Goal: Task Accomplishment & Management: Manage account settings

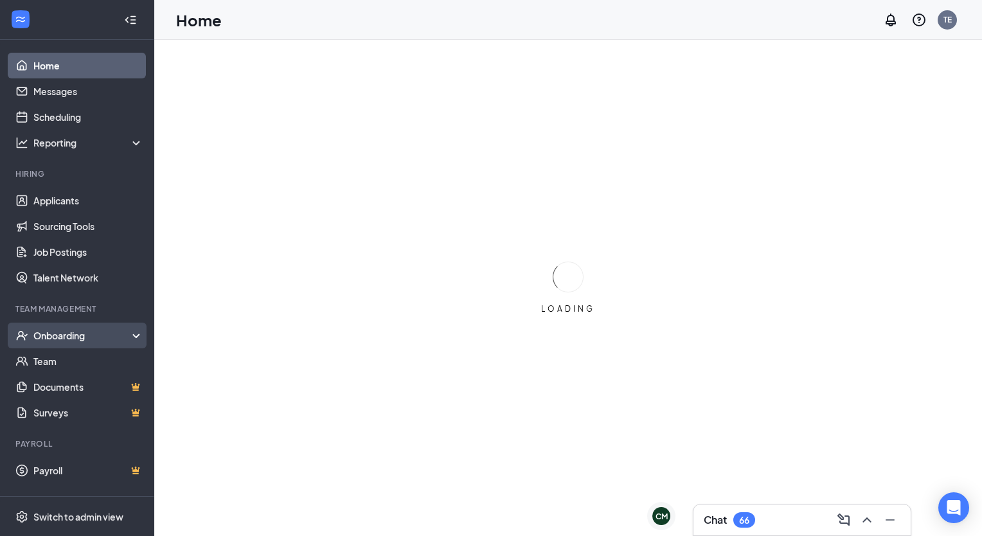
click at [85, 330] on div "Onboarding" at bounding box center [82, 335] width 99 height 13
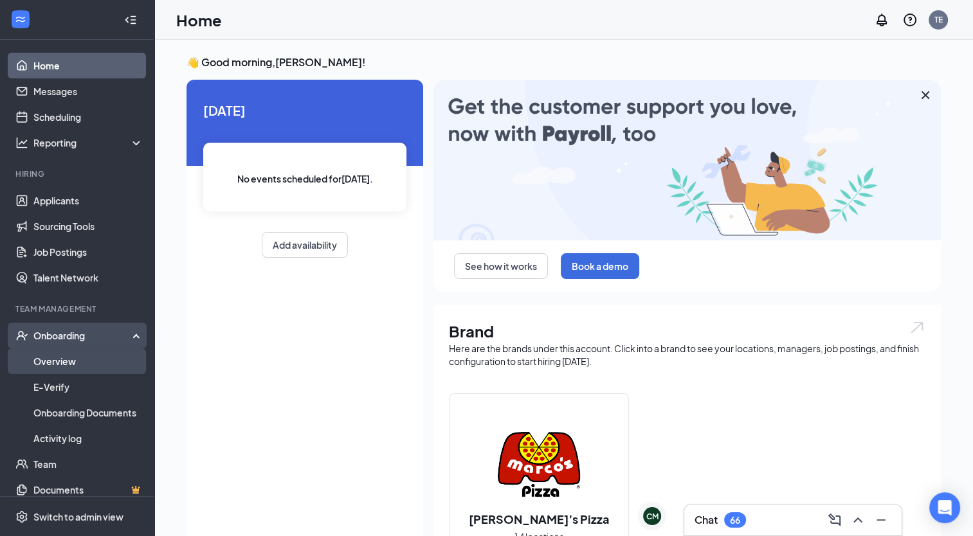
click at [64, 366] on link "Overview" at bounding box center [88, 361] width 110 height 26
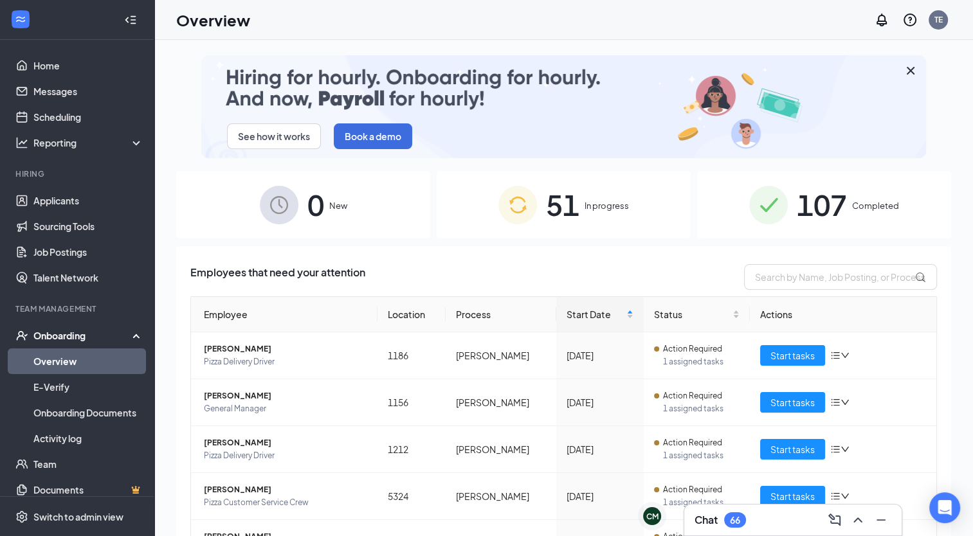
click at [354, 226] on div "0 New" at bounding box center [303, 204] width 254 height 67
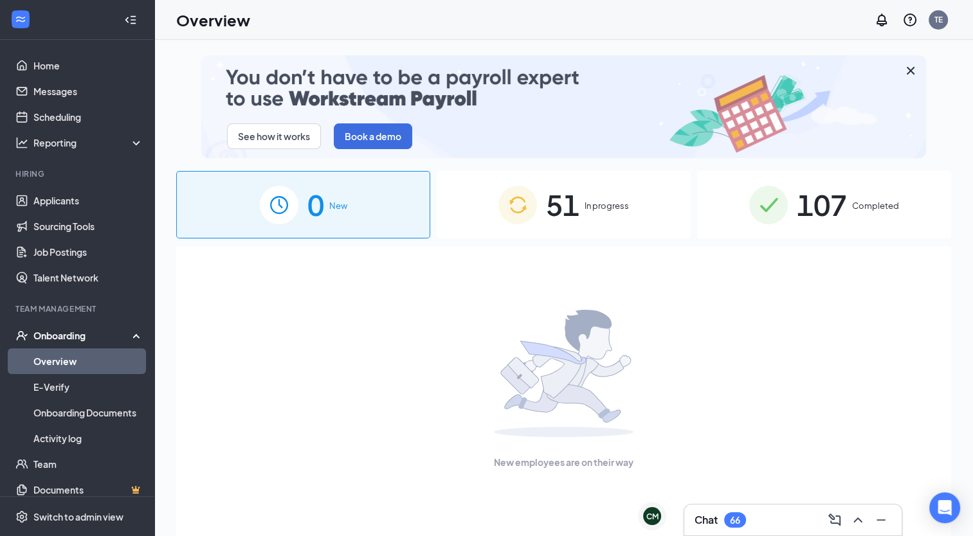
click at [354, 226] on div "0 New" at bounding box center [303, 204] width 254 height 67
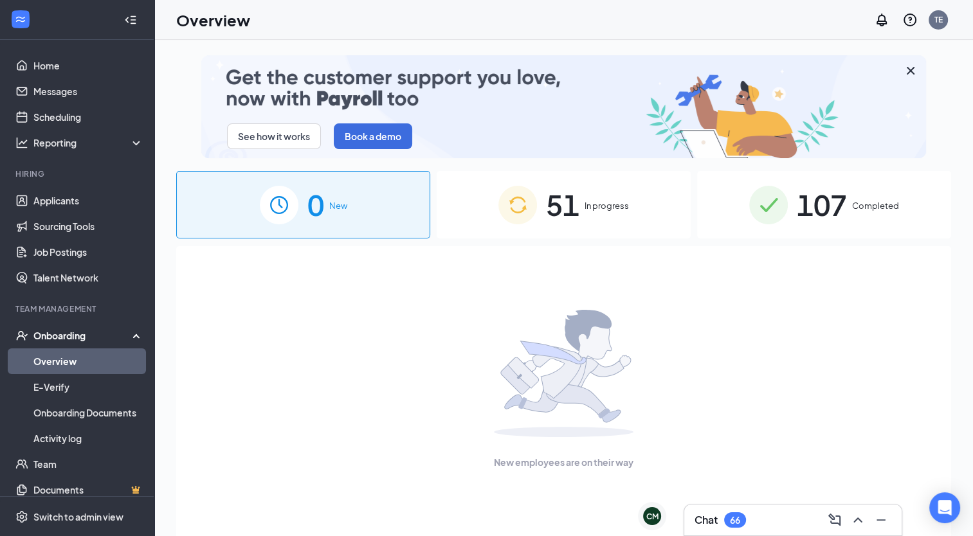
click at [650, 211] on div "51 In progress" at bounding box center [563, 204] width 254 height 67
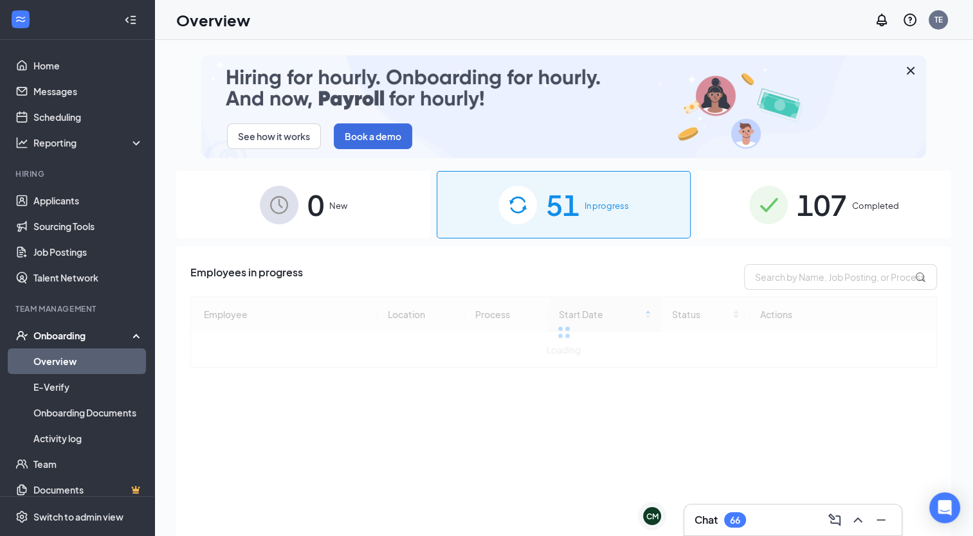
click at [337, 186] on div "0 New" at bounding box center [303, 204] width 254 height 67
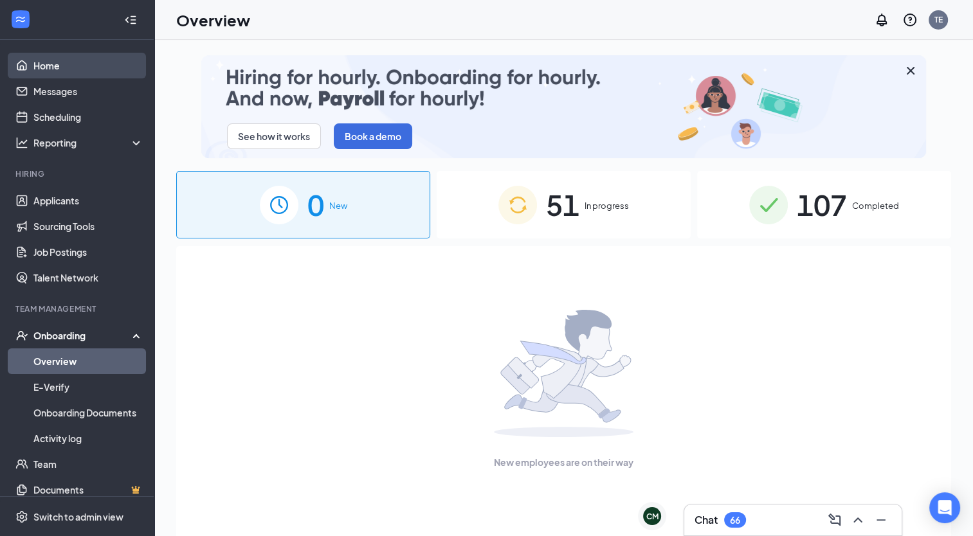
click at [44, 55] on link "Home" at bounding box center [88, 66] width 110 height 26
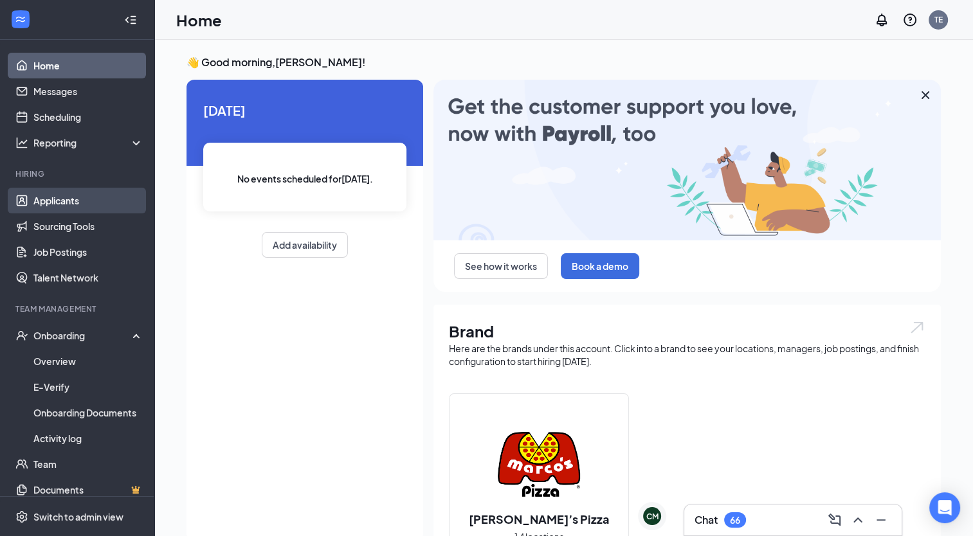
click at [76, 202] on link "Applicants" at bounding box center [88, 201] width 110 height 26
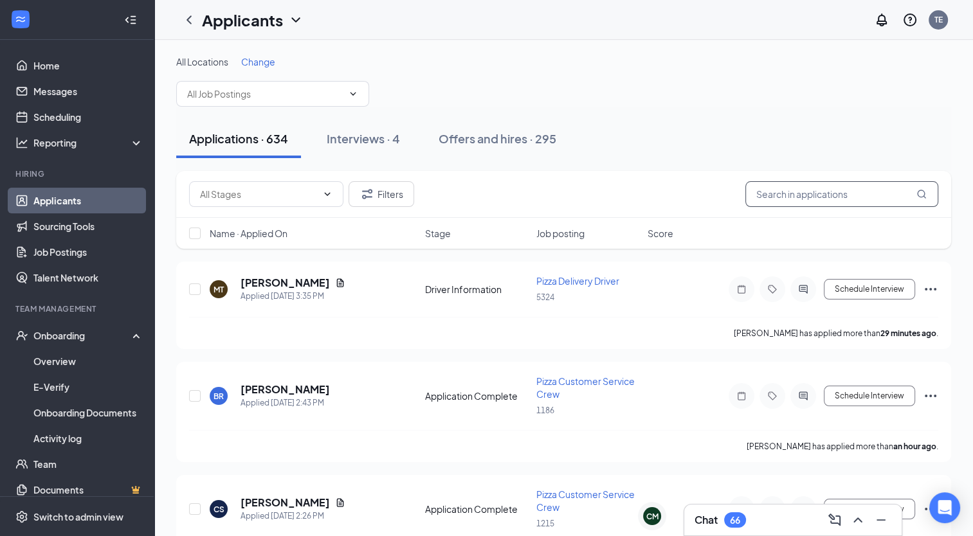
click at [815, 204] on input "text" at bounding box center [841, 194] width 193 height 26
type input "a"
click at [84, 361] on link "Overview" at bounding box center [88, 361] width 110 height 26
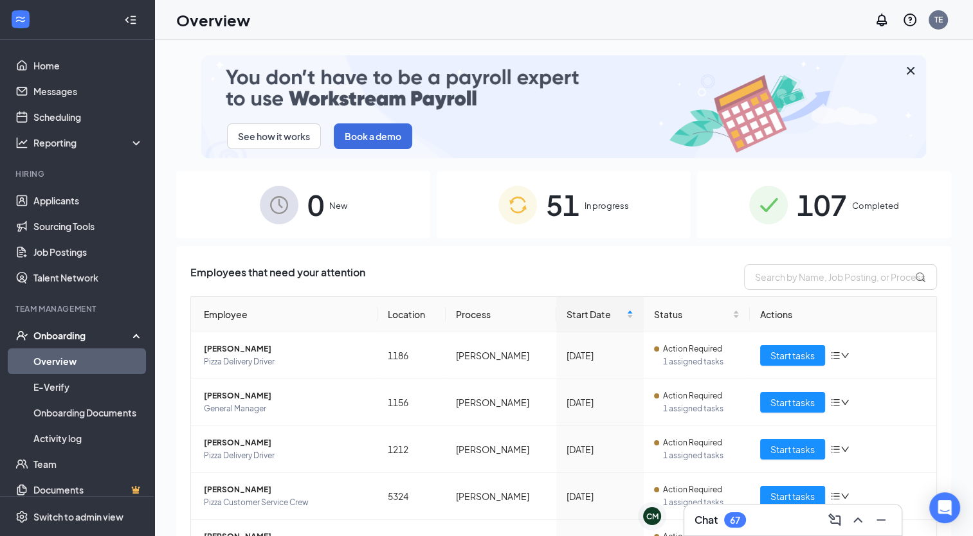
click at [646, 219] on div "51 In progress" at bounding box center [563, 204] width 254 height 67
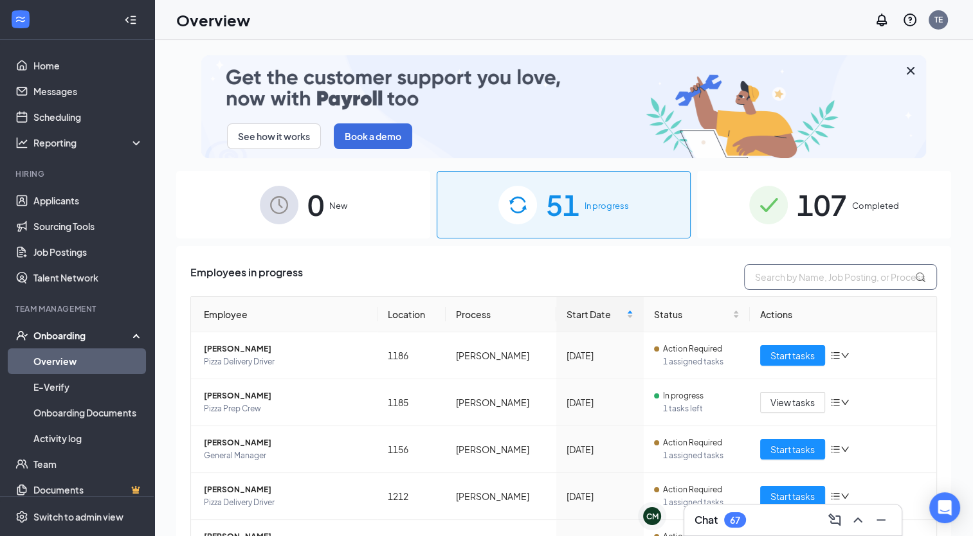
click at [832, 276] on input "text" at bounding box center [840, 277] width 193 height 26
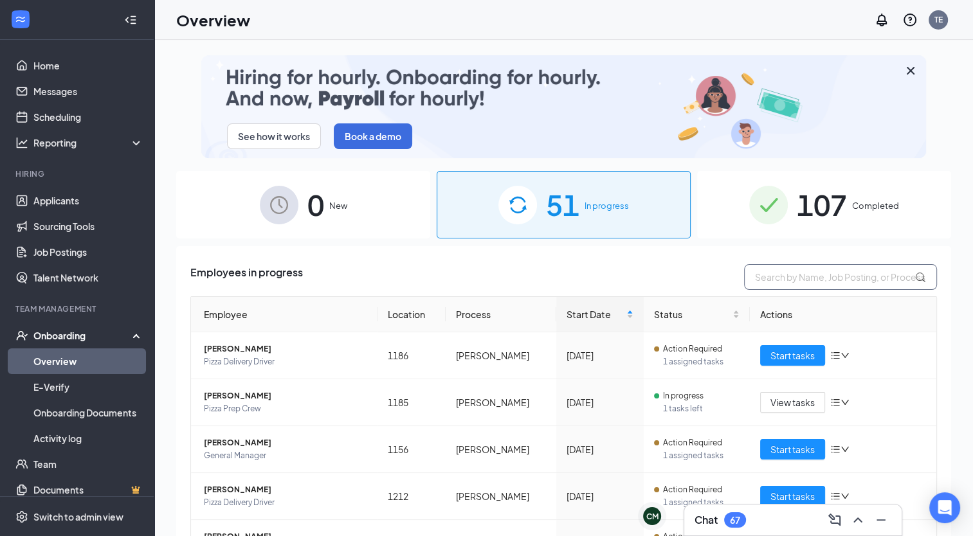
click at [782, 275] on input "text" at bounding box center [840, 277] width 193 height 26
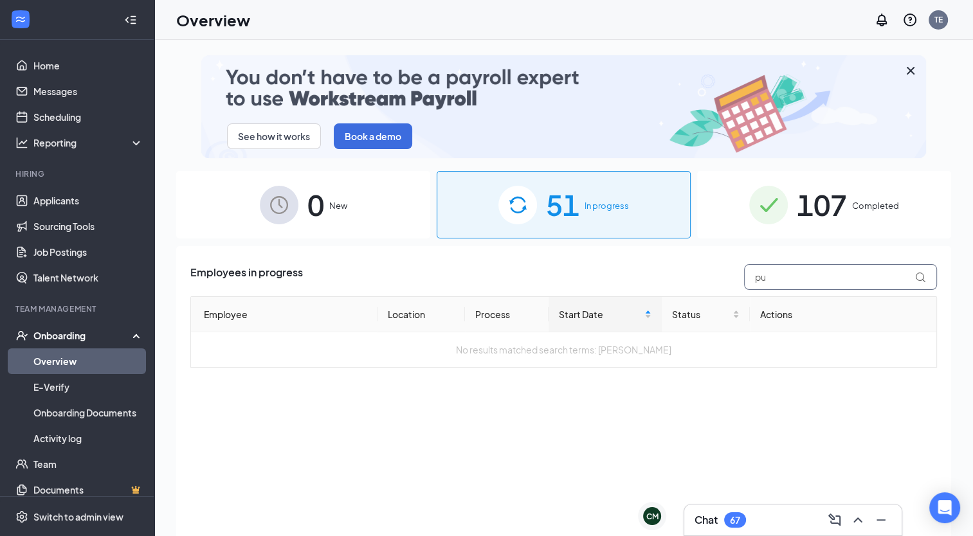
type input "p"
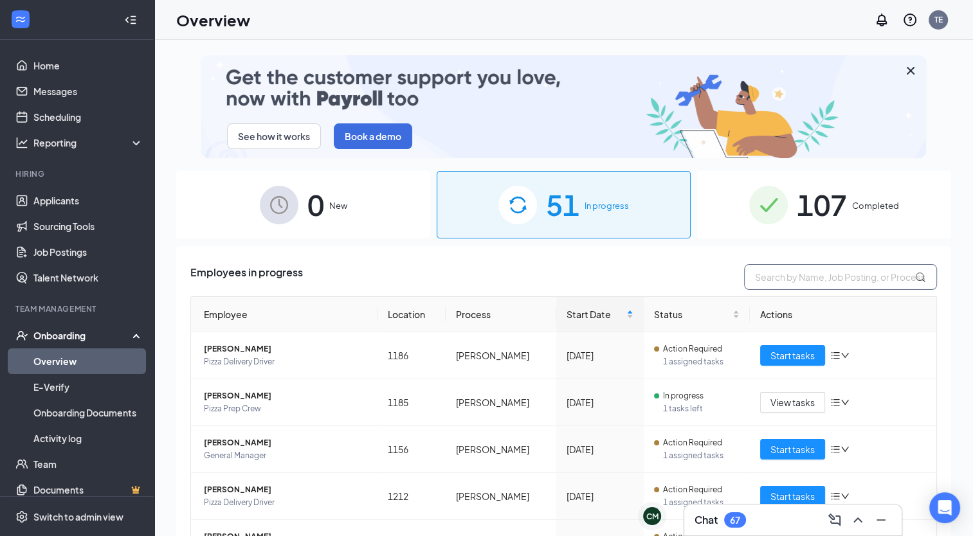
click at [782, 275] on input "text" at bounding box center [840, 277] width 193 height 26
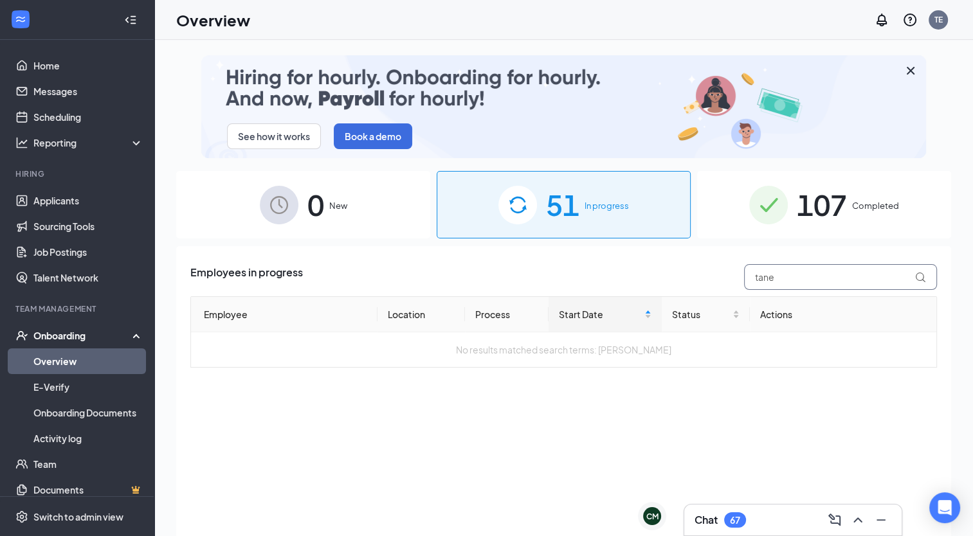
type input "tane"
click at [836, 195] on span "107" at bounding box center [821, 205] width 50 height 44
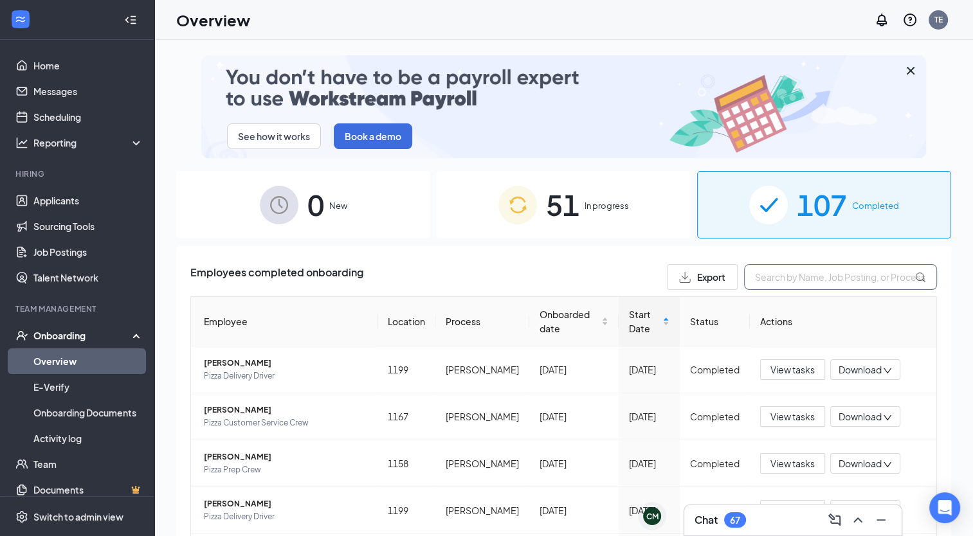
click at [786, 276] on input "text" at bounding box center [840, 277] width 193 height 26
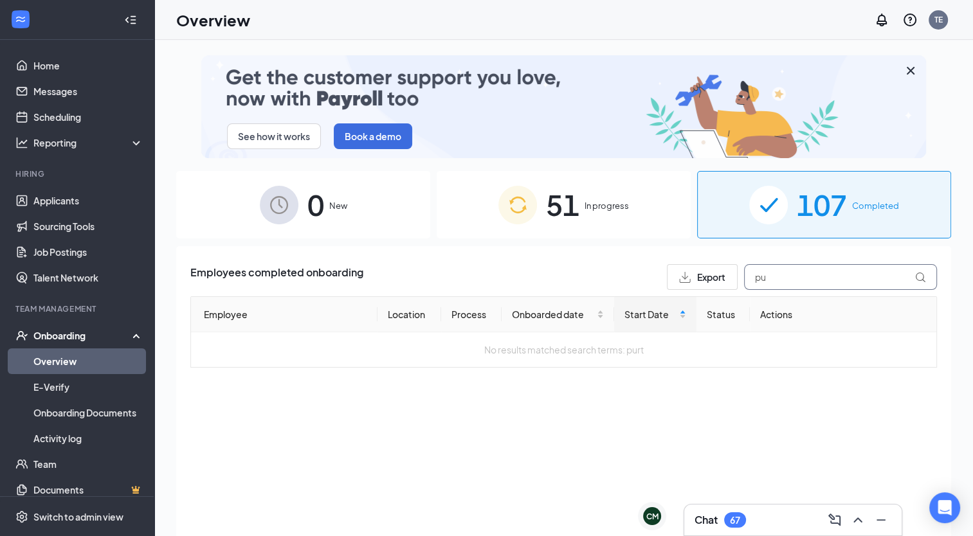
type input "p"
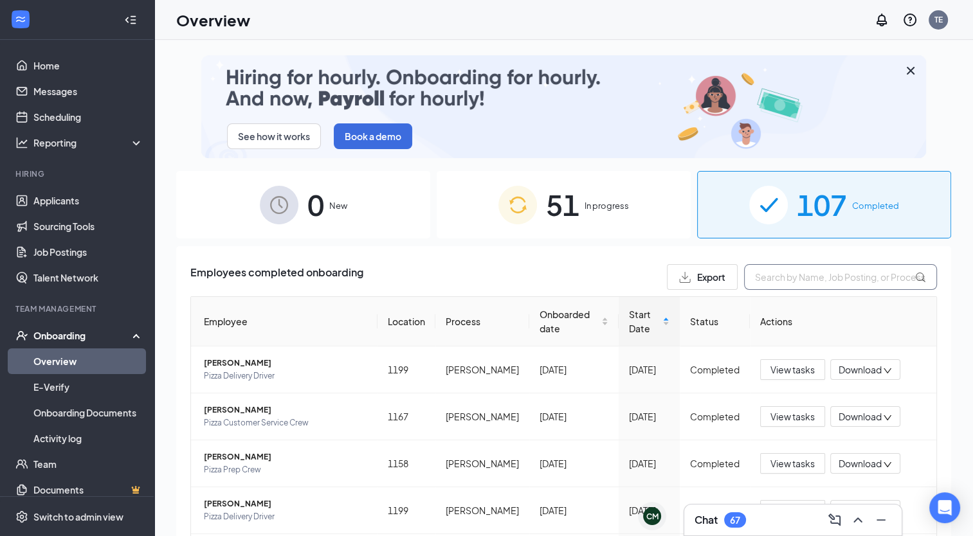
click at [786, 276] on input "text" at bounding box center [840, 277] width 193 height 26
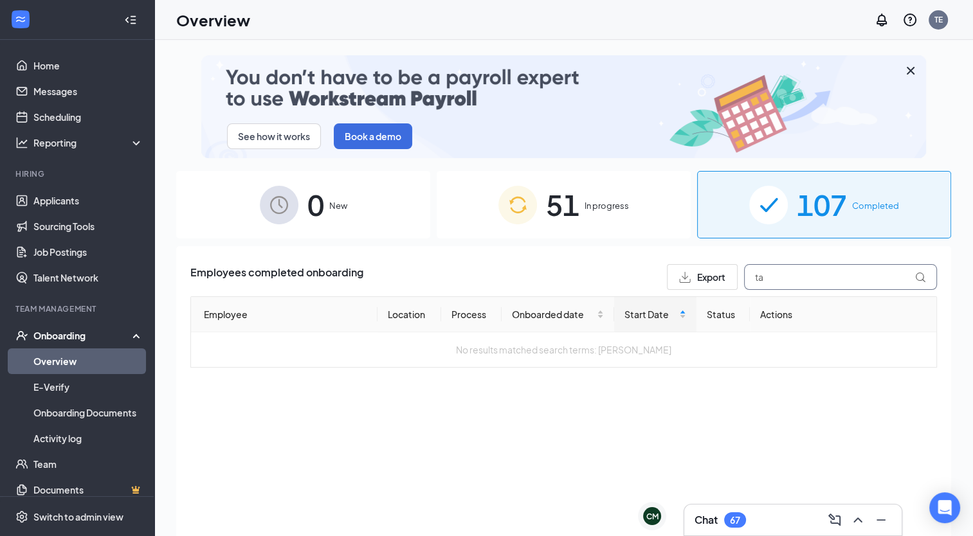
type input "t"
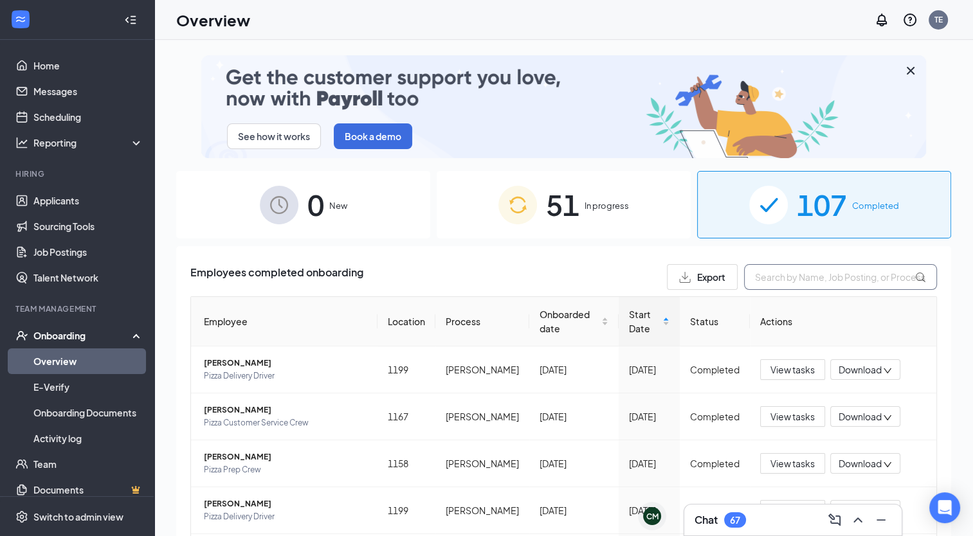
click at [813, 282] on input "text" at bounding box center [840, 277] width 193 height 26
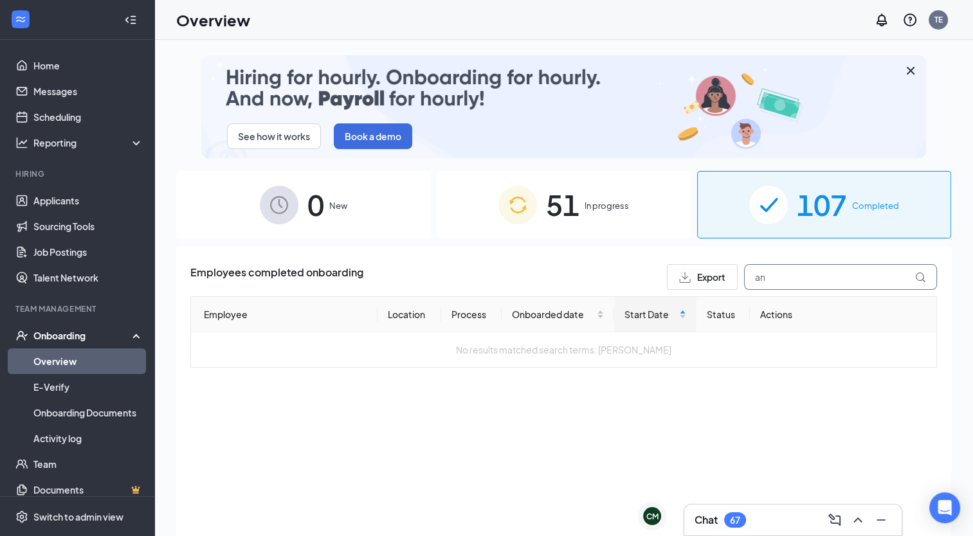
type input "a"
type input "h"
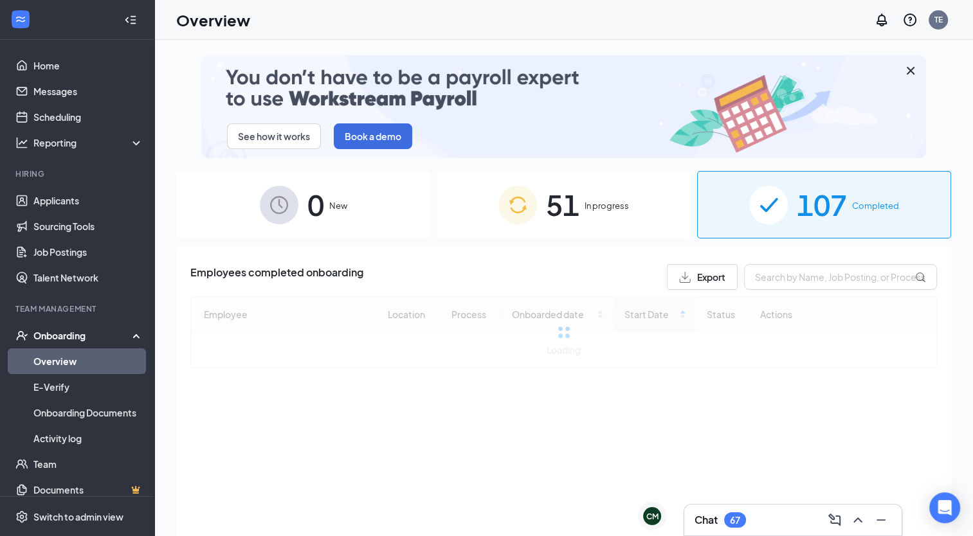
click at [622, 212] on div "51 In progress" at bounding box center [563, 204] width 254 height 67
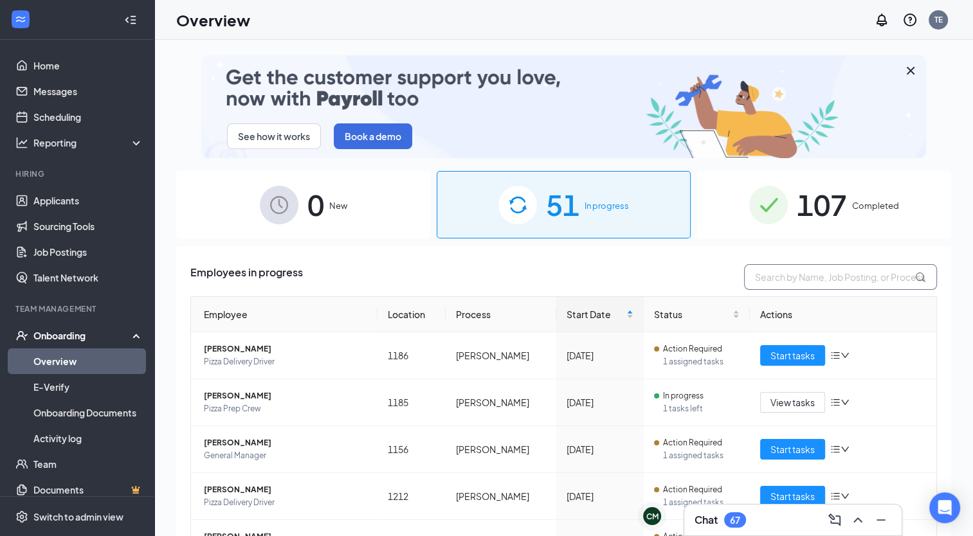
click at [793, 274] on input "text" at bounding box center [840, 277] width 193 height 26
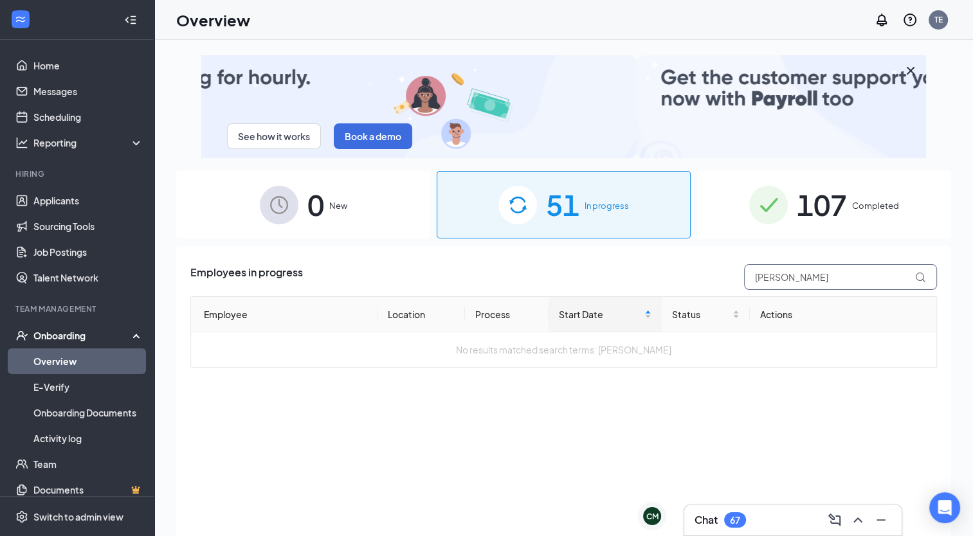
type input "[PERSON_NAME]"
